Goal: Browse casually

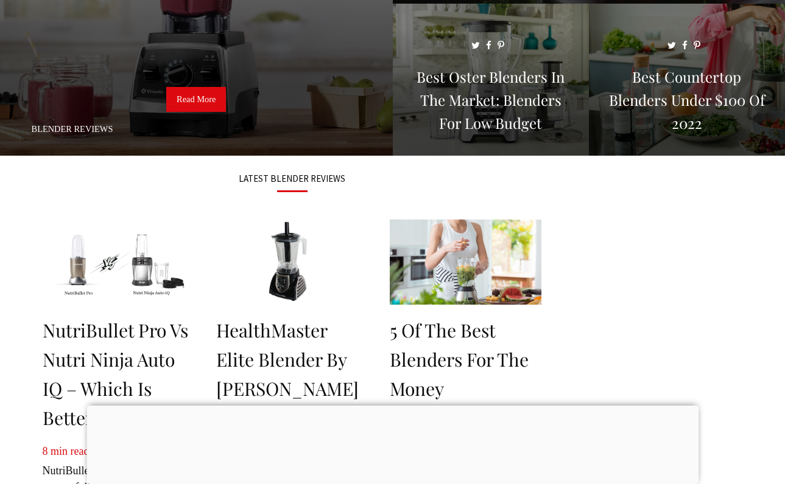
scroll to position [276, 0]
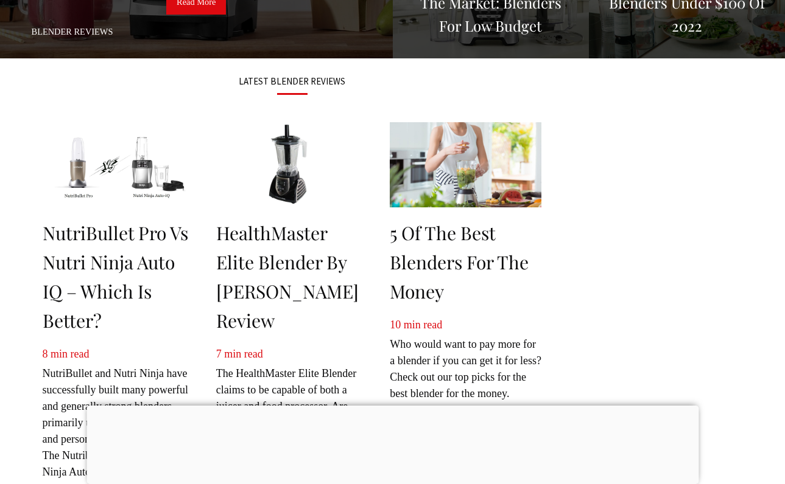
click at [396, 406] on div at bounding box center [392, 406] width 612 height 0
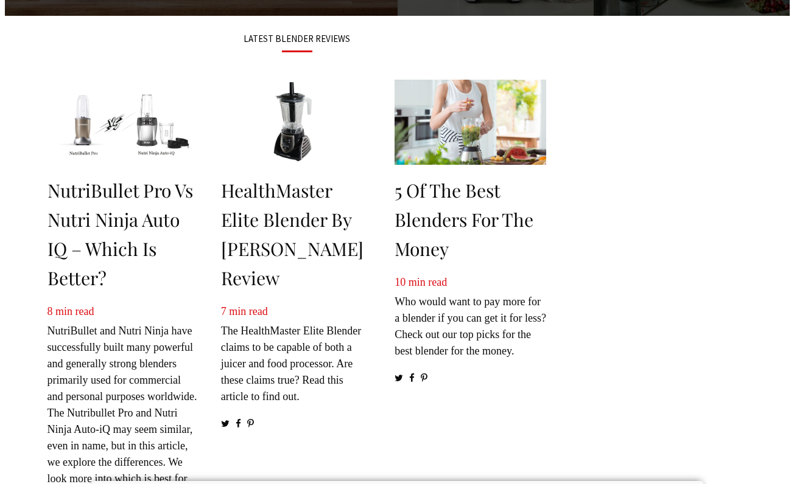
scroll to position [0, 0]
